Goal: Task Accomplishment & Management: Use online tool/utility

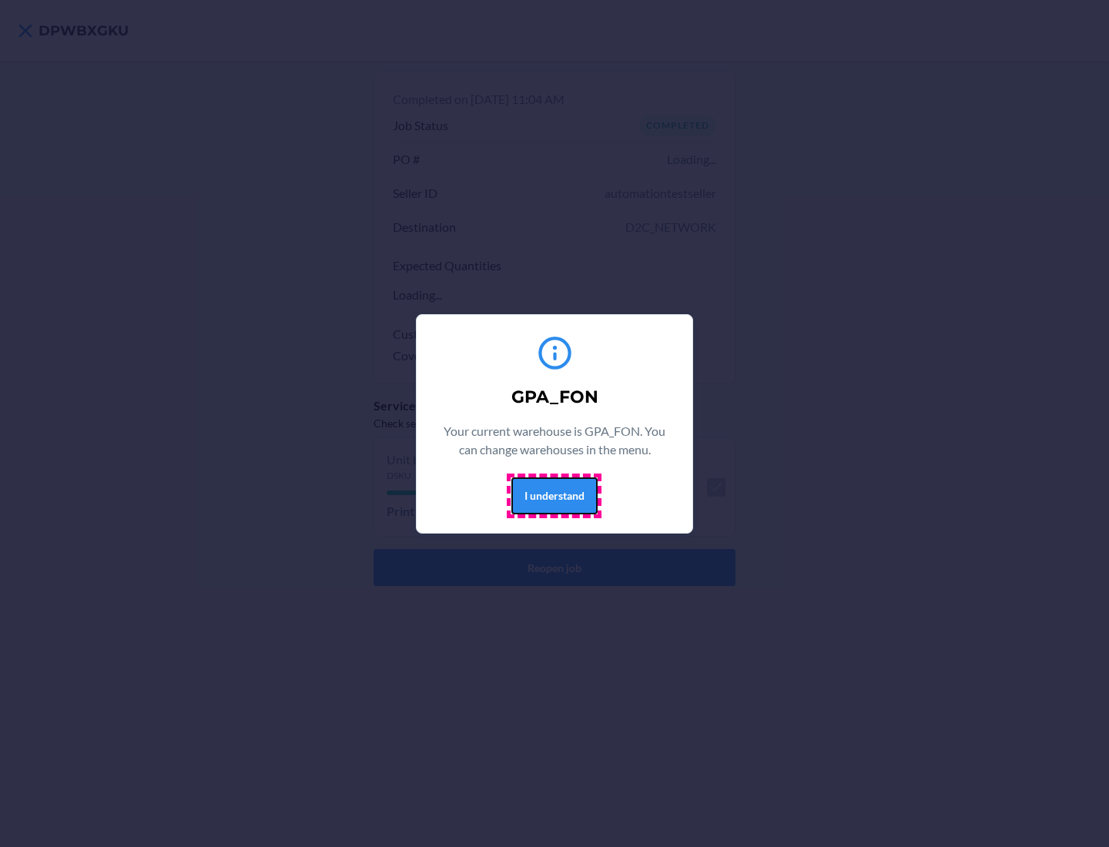
click at [554, 495] on button "I understand" at bounding box center [554, 496] width 86 height 37
